Goal: Task Accomplishment & Management: Understand process/instructions

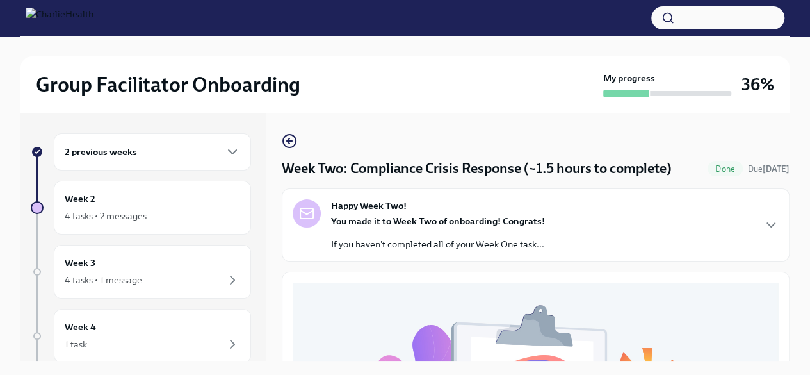
scroll to position [22, 0]
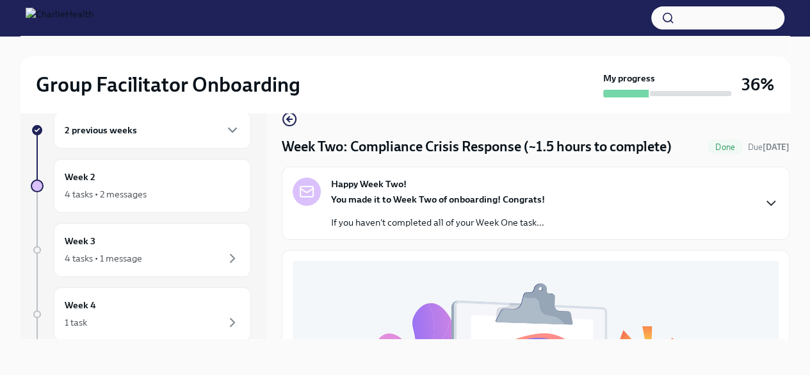
click at [763, 198] on icon "button" at bounding box center [770, 202] width 15 height 15
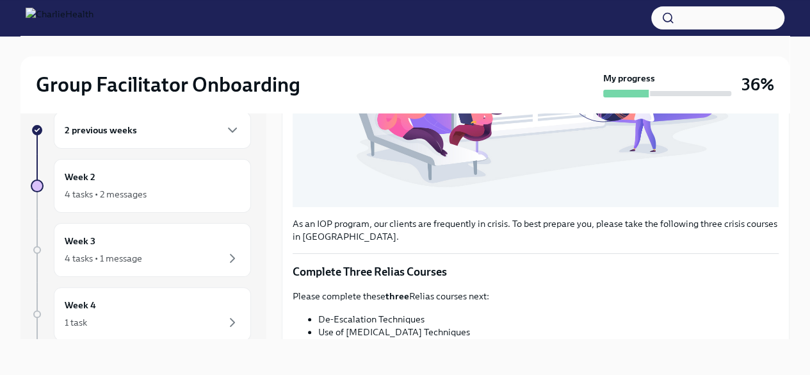
scroll to position [576, 0]
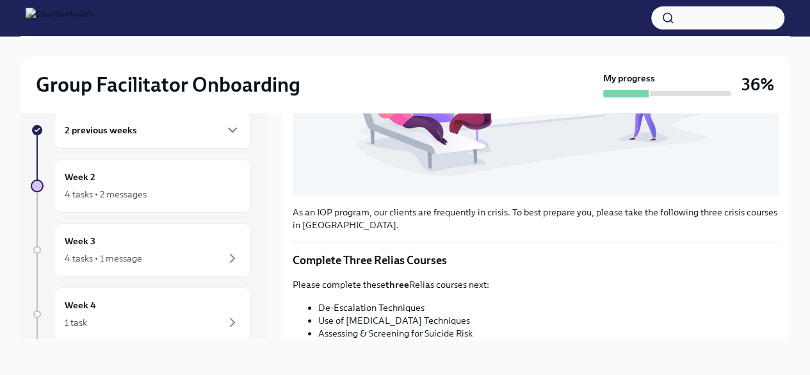
click at [162, 137] on div "2 previous weeks" at bounding box center [152, 129] width 175 height 15
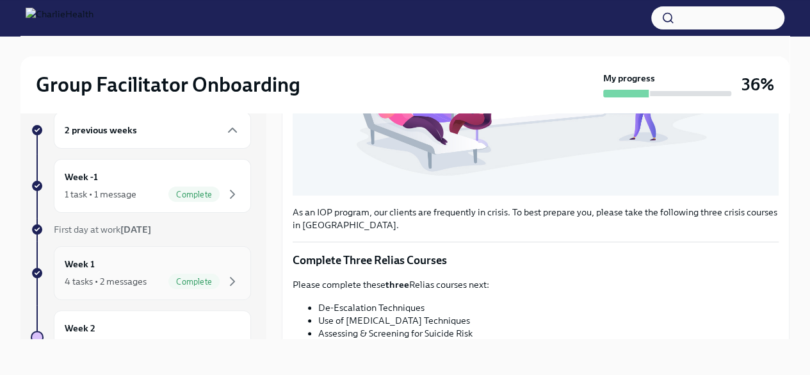
click at [174, 277] on span "Complete" at bounding box center [193, 282] width 51 height 10
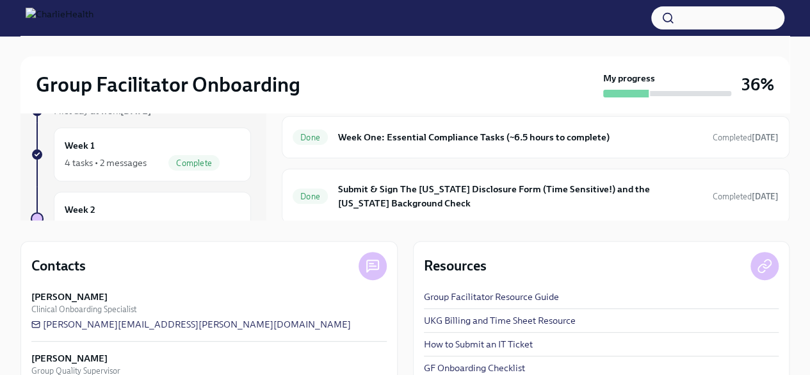
scroll to position [183, 0]
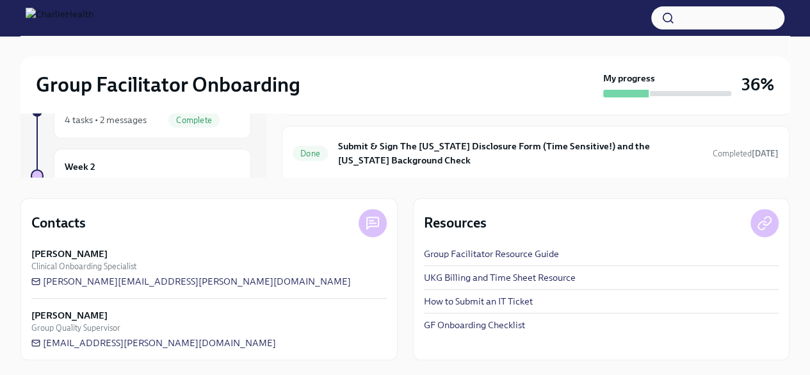
click at [501, 279] on link "UKG Billing and Time Sheet Resource" at bounding box center [500, 277] width 152 height 13
click at [490, 280] on link "UKG Billing and Time Sheet Resource" at bounding box center [500, 277] width 152 height 13
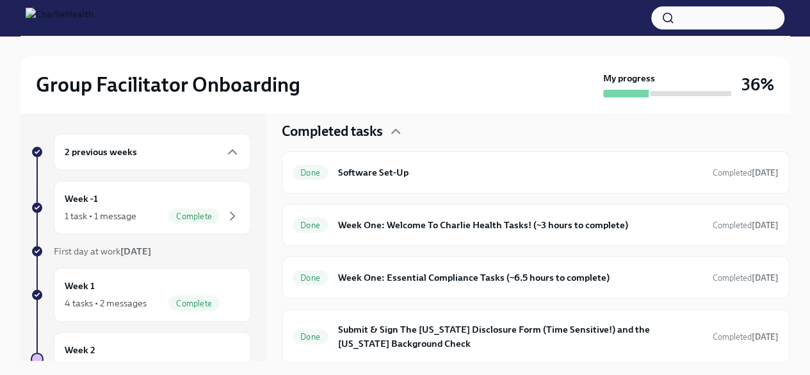
scroll to position [0, 0]
click at [141, 348] on div "Week 2 4 tasks • 2 messages" at bounding box center [152, 359] width 175 height 32
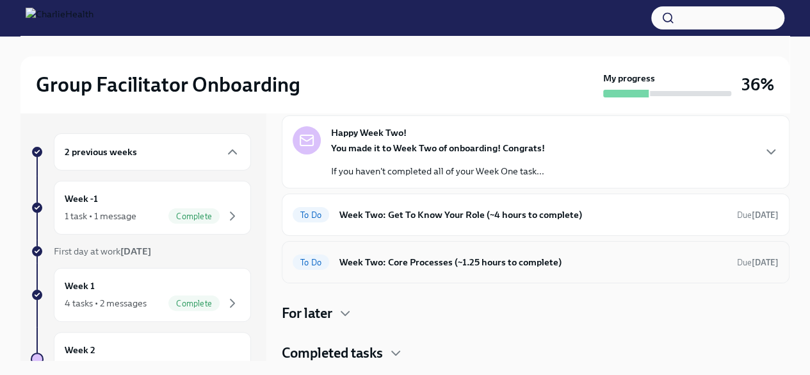
click at [391, 257] on h6 "Week Two: Core Processes (~1.25 hours to complete)" at bounding box center [532, 262] width 387 height 14
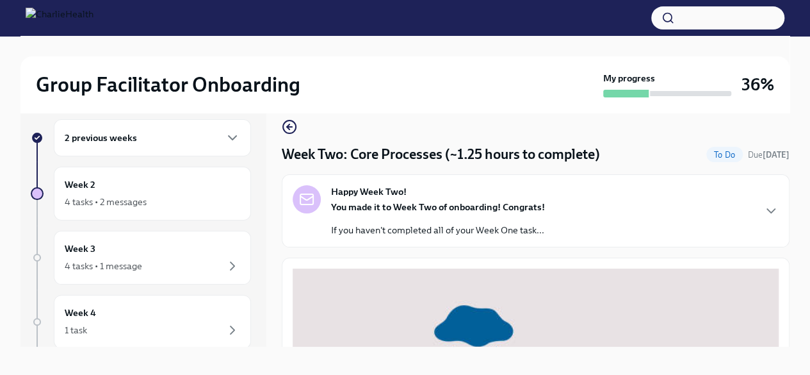
scroll to position [22, 0]
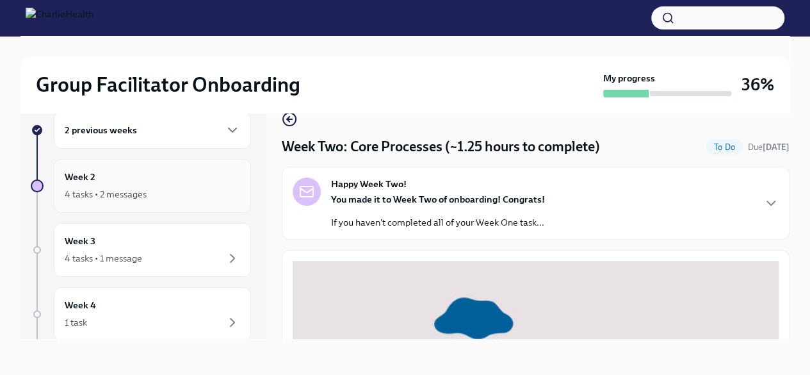
click at [152, 182] on div "Week 2 4 tasks • 2 messages" at bounding box center [152, 186] width 175 height 32
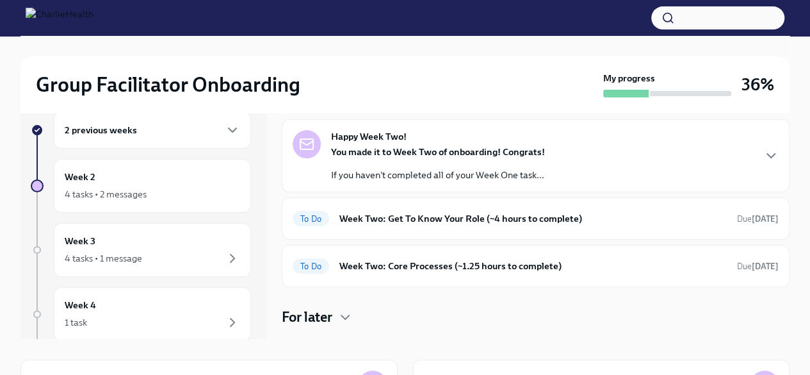
scroll to position [56, 0]
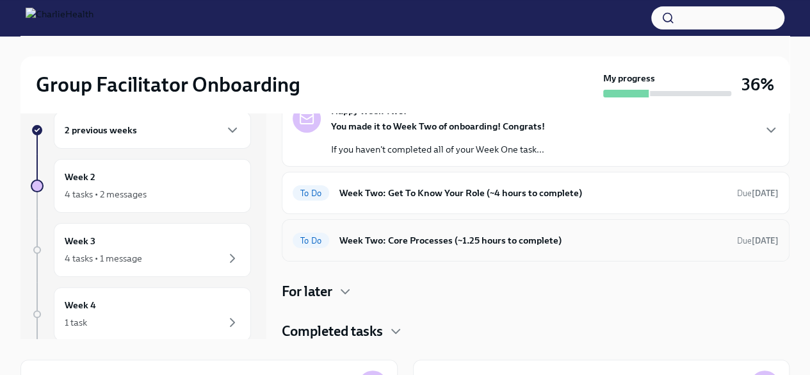
click at [375, 235] on h6 "Week Two: Core Processes (~1.25 hours to complete)" at bounding box center [532, 240] width 387 height 14
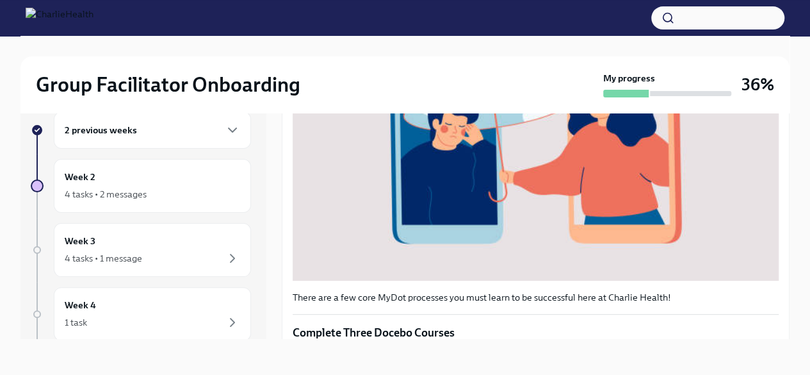
scroll to position [432, 0]
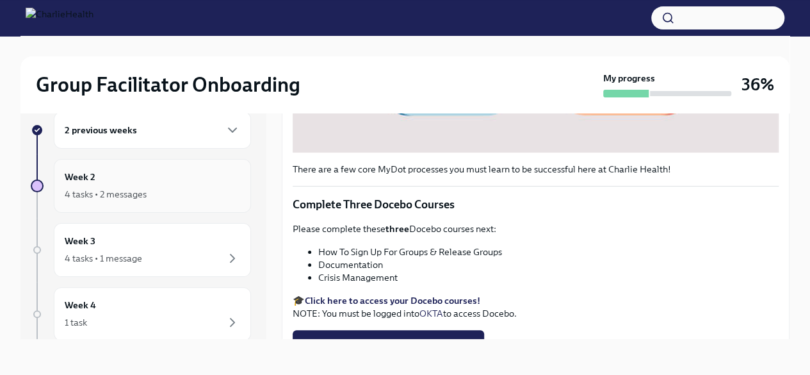
click at [140, 198] on div "4 tasks • 2 messages" at bounding box center [106, 194] width 82 height 13
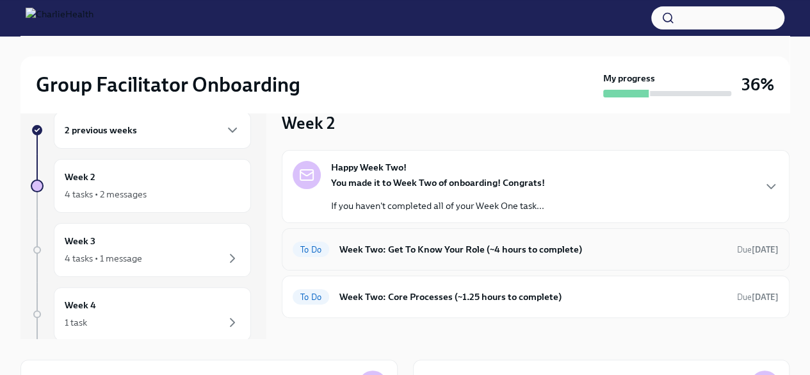
click at [391, 243] on h6 "Week Two: Get To Know Your Role (~4 hours to complete)" at bounding box center [532, 249] width 387 height 14
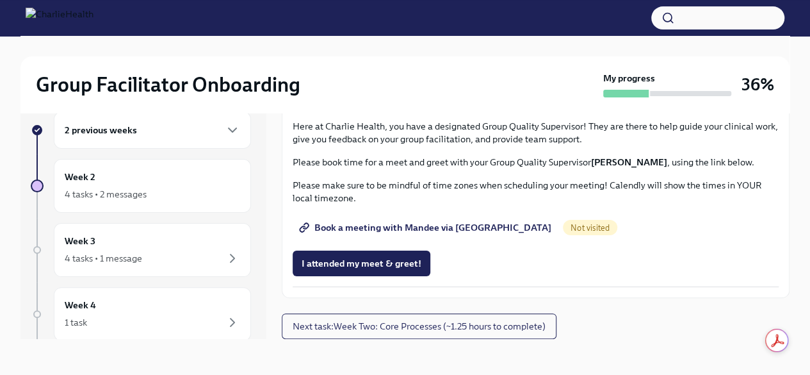
scroll to position [1257, 0]
click at [93, 179] on h6 "Week 2" at bounding box center [80, 177] width 31 height 14
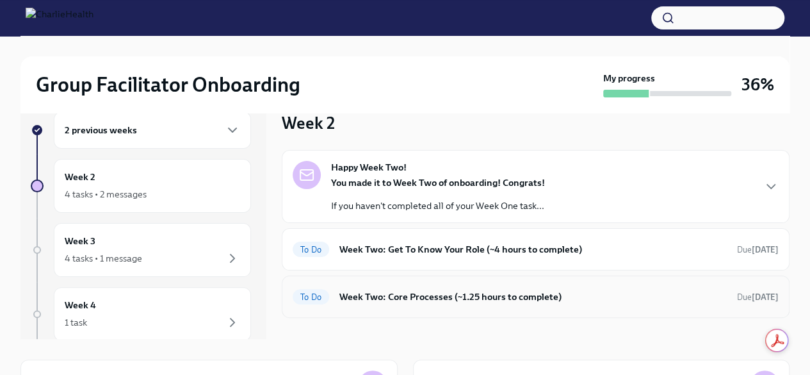
click at [398, 293] on h6 "Week Two: Core Processes (~1.25 hours to complete)" at bounding box center [532, 296] width 387 height 14
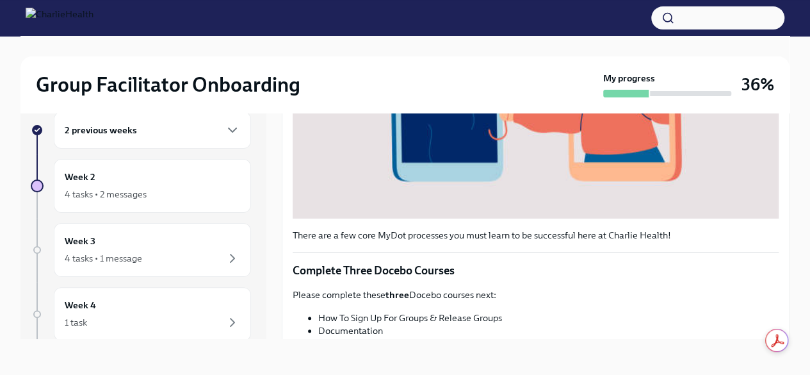
scroll to position [448, 0]
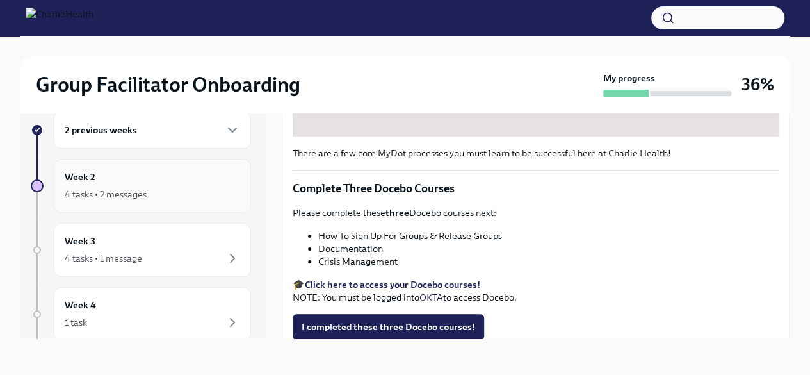
click at [124, 184] on div "Week 2 4 tasks • 2 messages" at bounding box center [152, 186] width 175 height 32
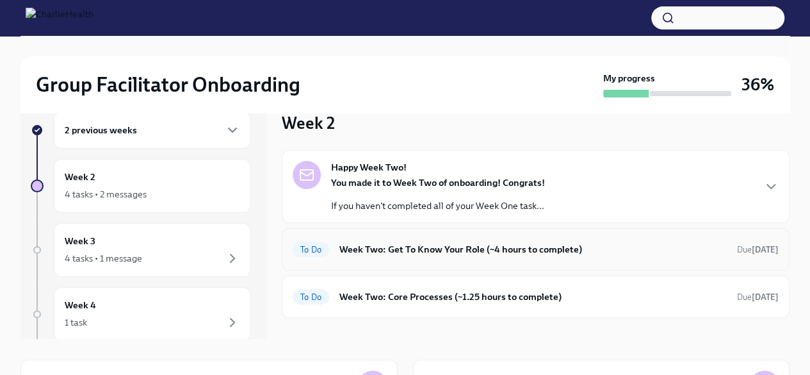
click at [415, 245] on h6 "Week Two: Get To Know Your Role (~4 hours to complete)" at bounding box center [532, 249] width 387 height 14
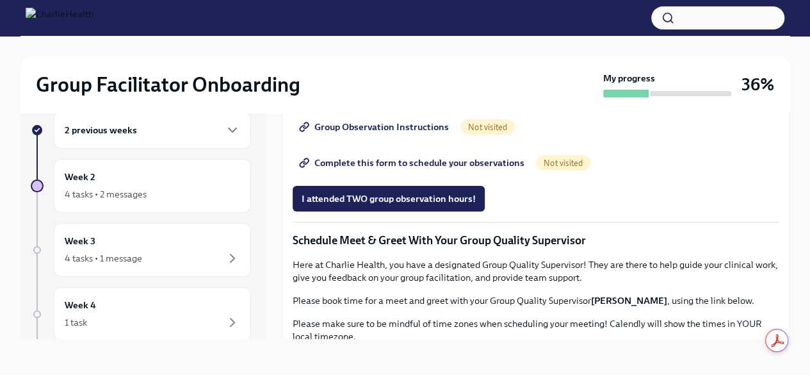
scroll to position [768, 0]
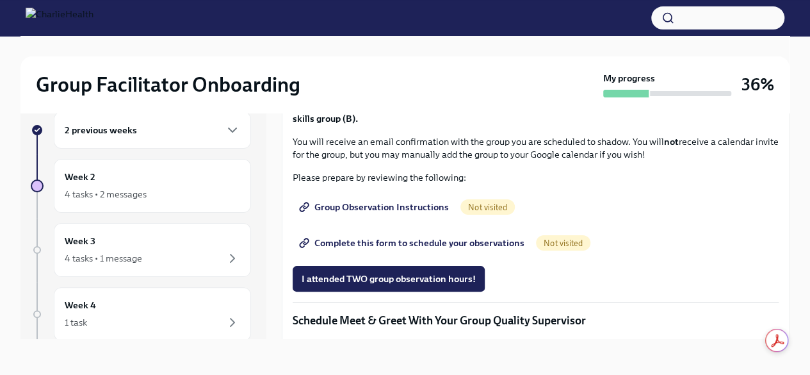
scroll to position [681, 0]
